Goal: Transaction & Acquisition: Purchase product/service

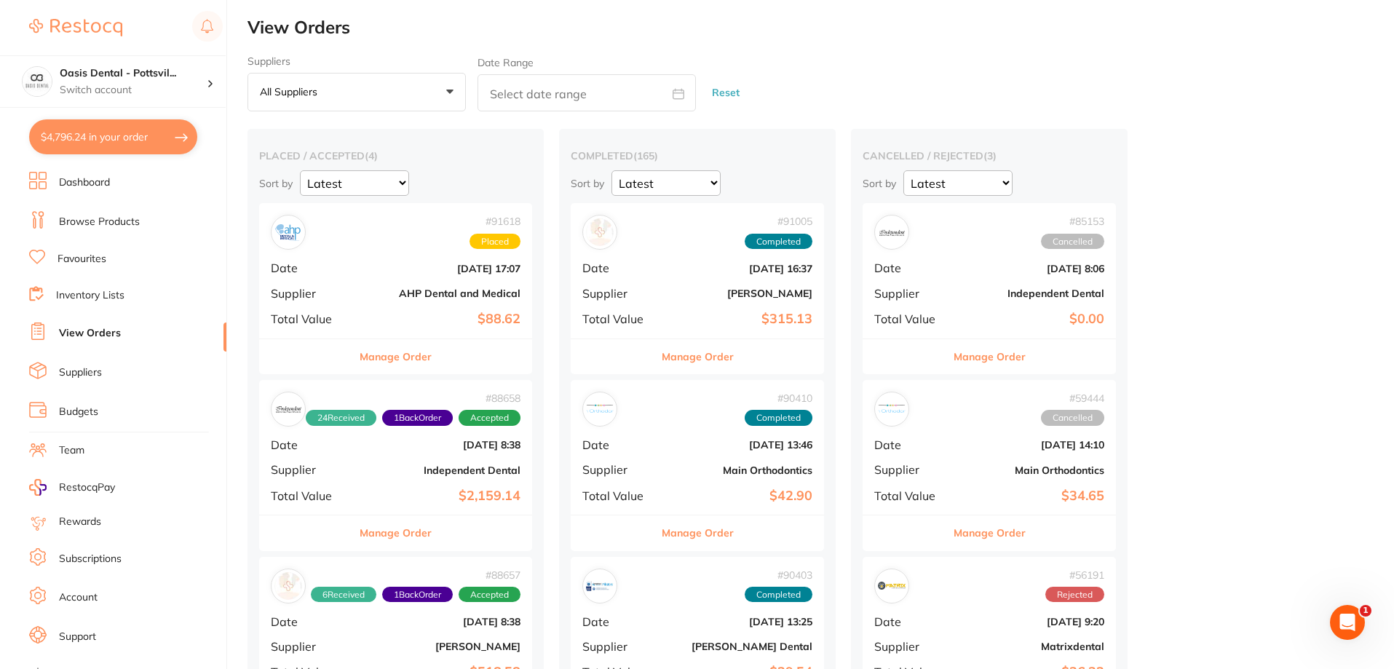
click at [98, 258] on link "Favourites" at bounding box center [82, 259] width 49 height 15
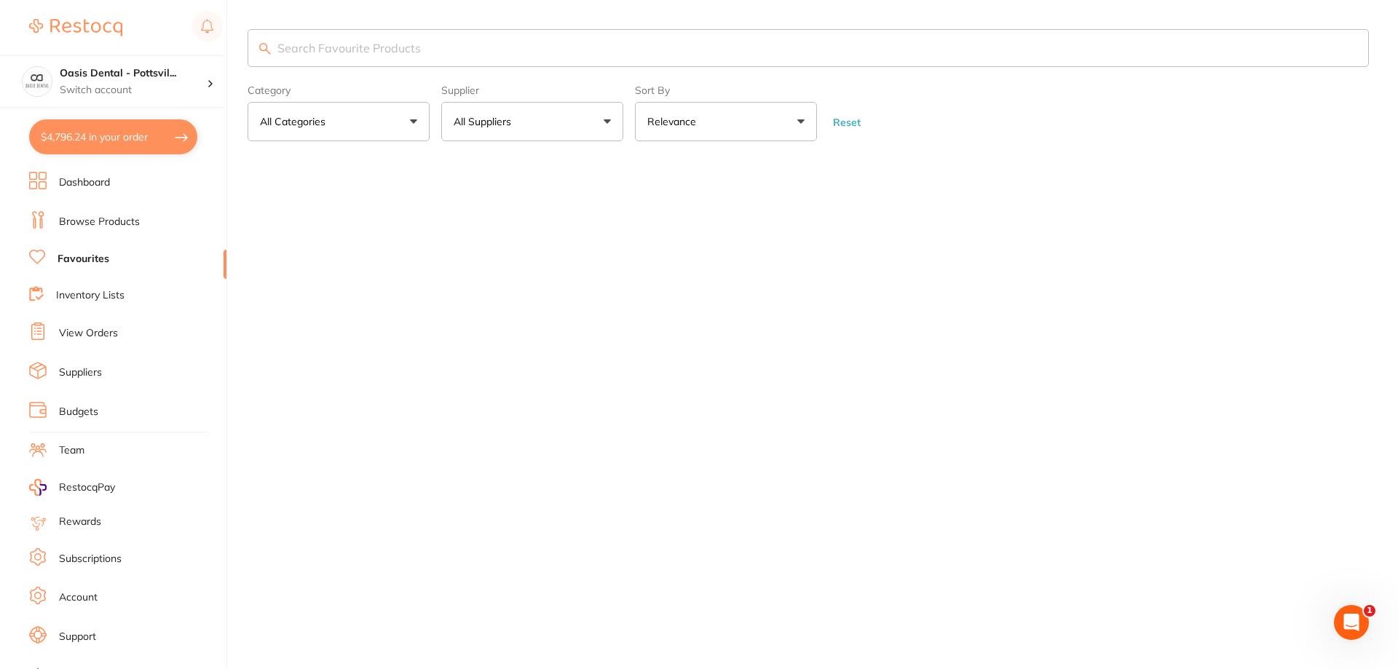
click at [317, 55] on input "search" at bounding box center [807, 48] width 1121 height 38
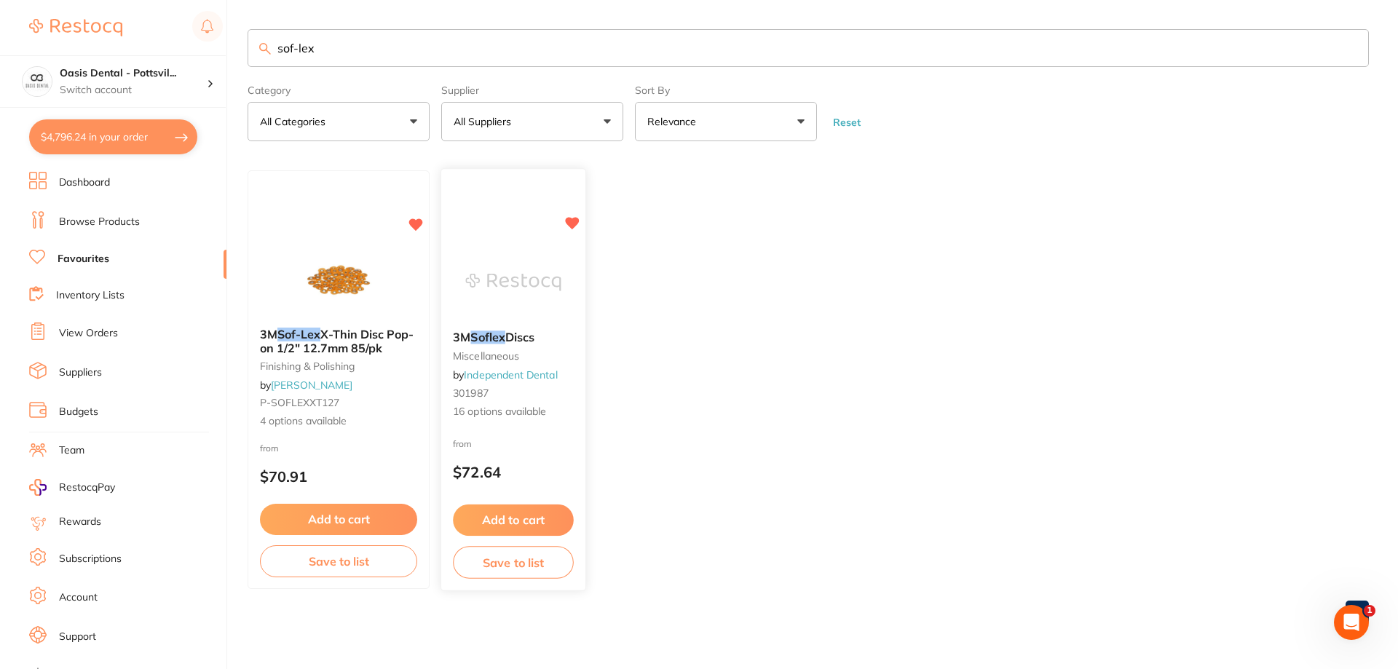
type input "sof-lex"
click at [552, 393] on small "301987" at bounding box center [512, 393] width 119 height 12
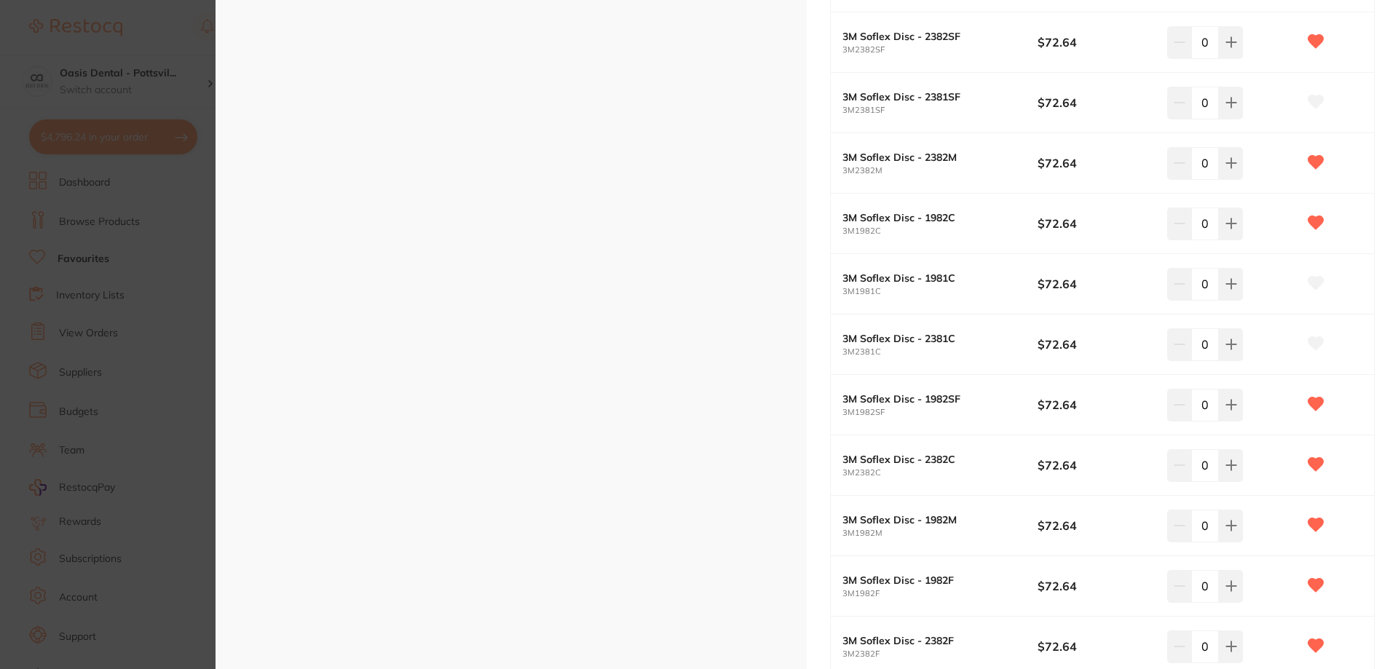
scroll to position [655, 0]
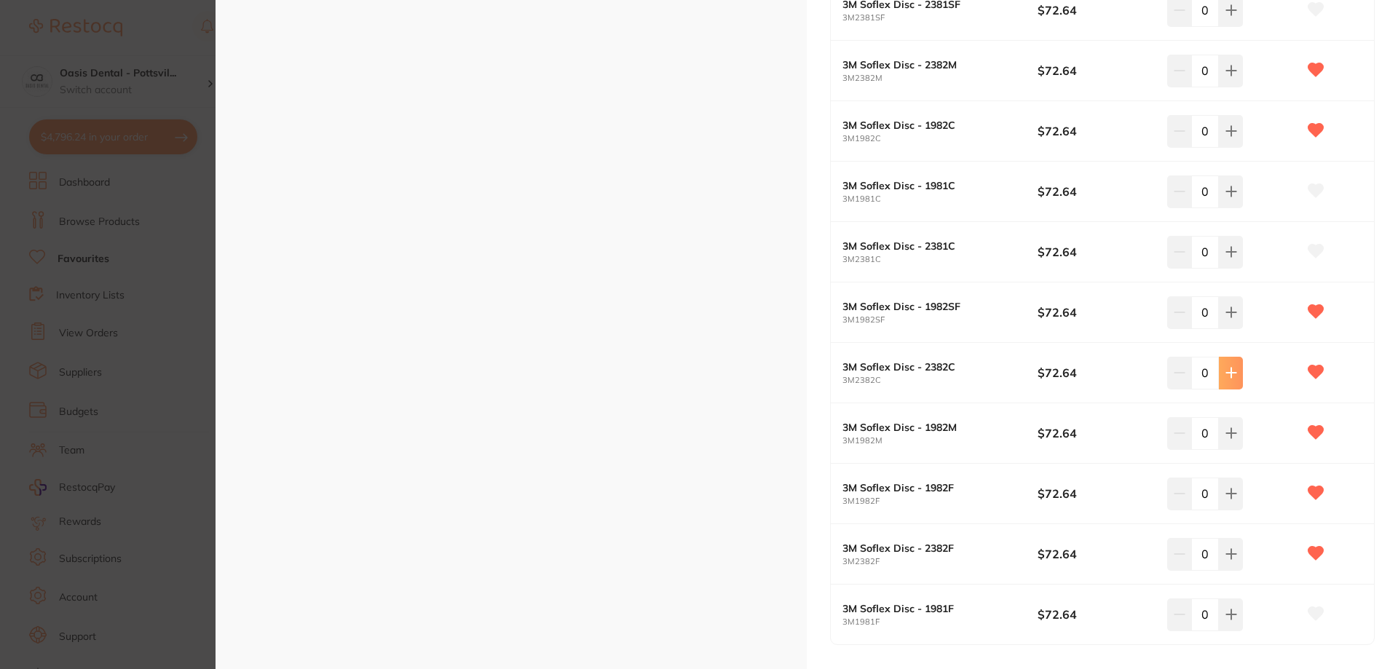
click at [1230, 372] on icon at bounding box center [1231, 373] width 12 height 12
type input "4"
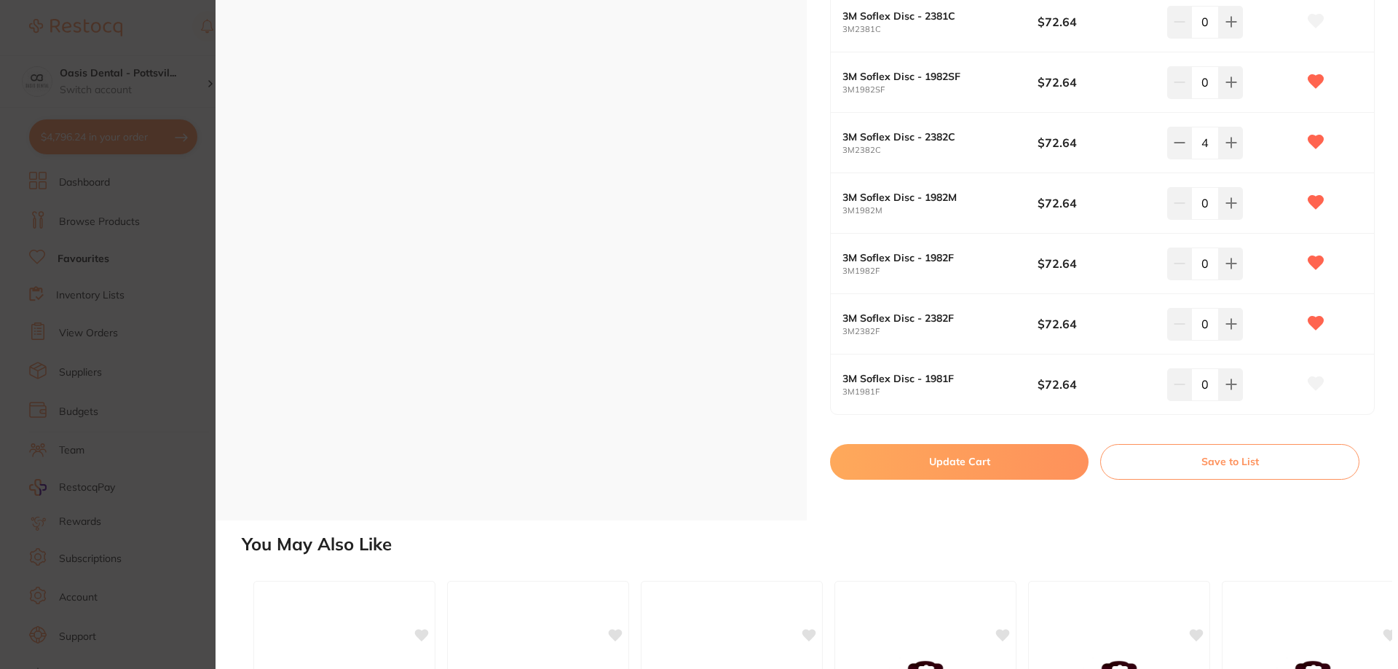
scroll to position [1165, 0]
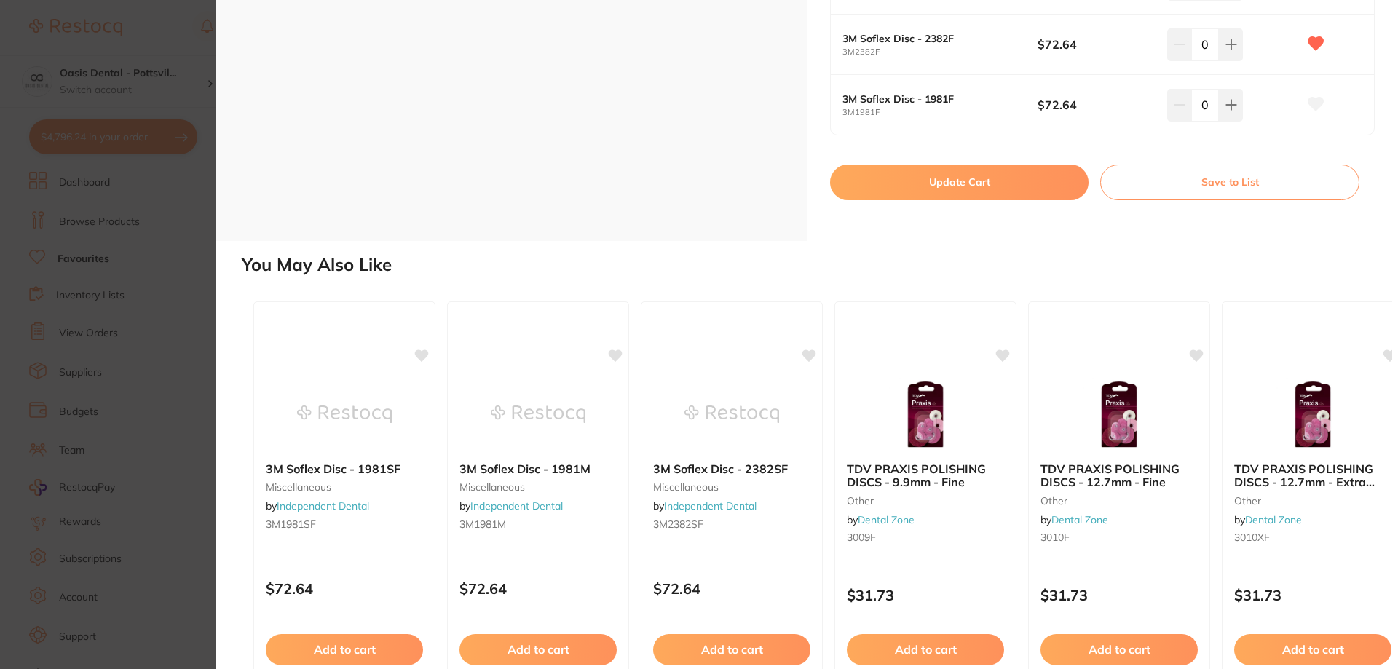
click at [965, 189] on button "Update Cart" at bounding box center [959, 181] width 258 height 35
